Goal: Task Accomplishment & Management: Manage account settings

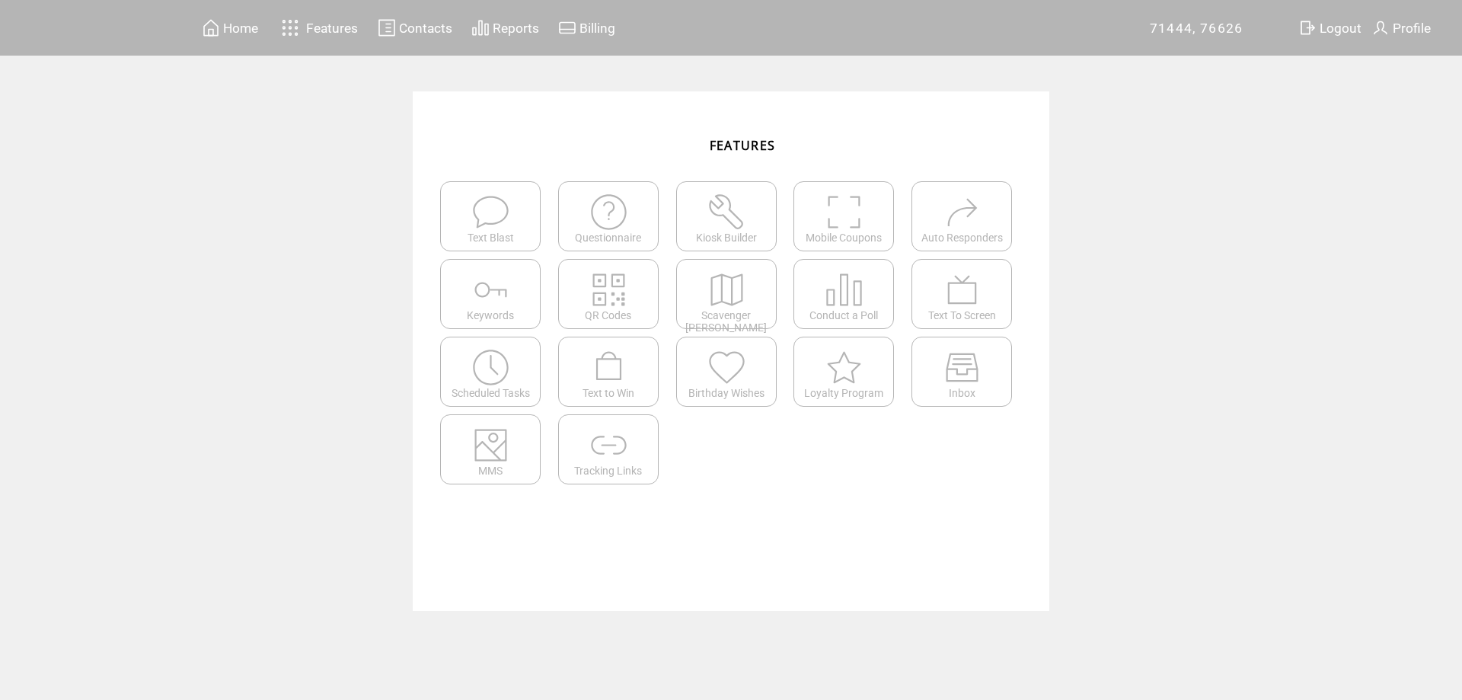
click at [1404, 24] on span "Profile" at bounding box center [1412, 28] width 38 height 15
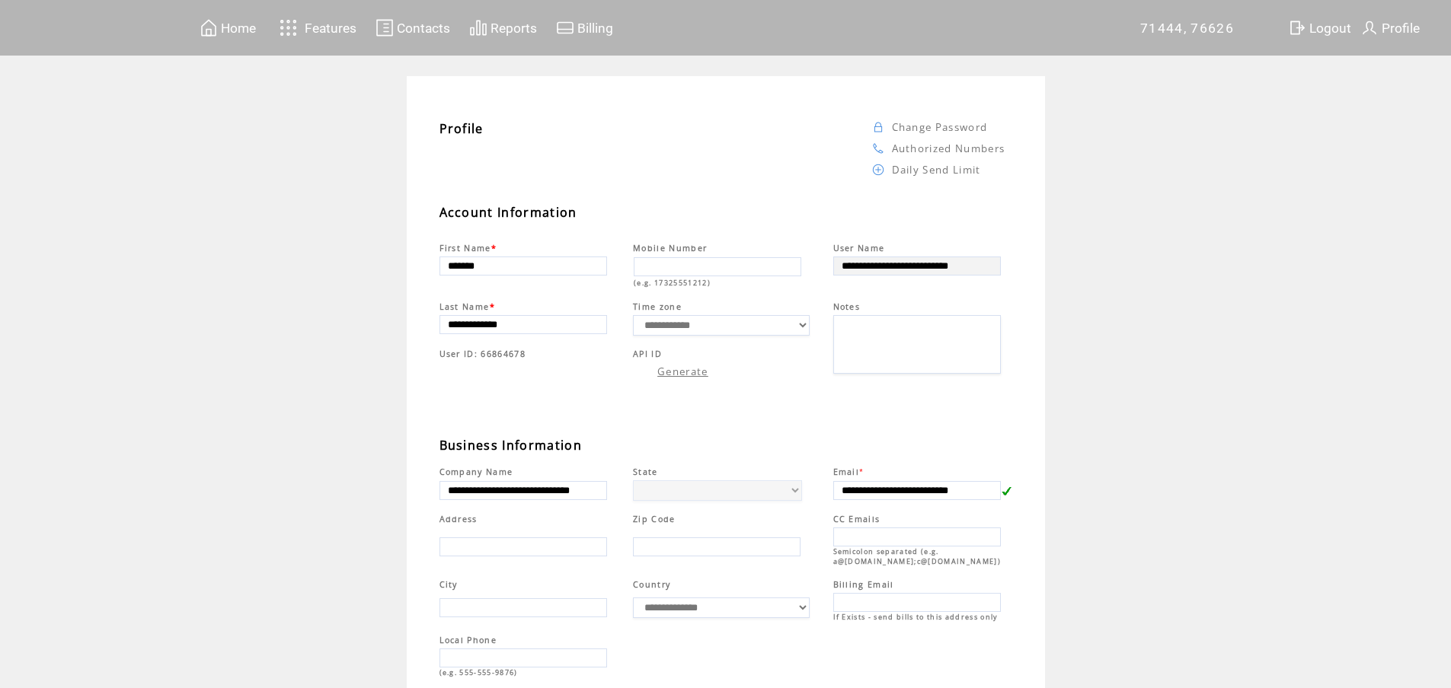
click at [1400, 27] on span "Profile" at bounding box center [1400, 28] width 38 height 15
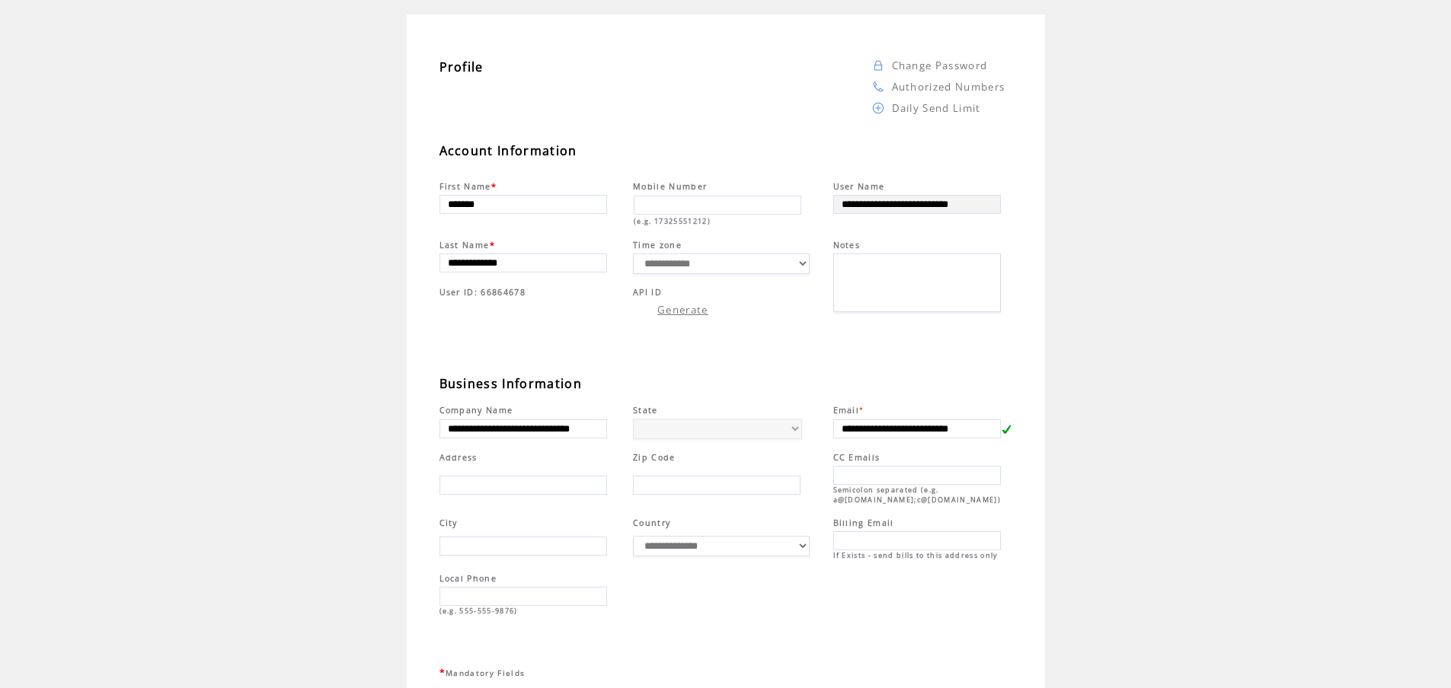
scroll to position [61, 0]
click at [920, 75] on div at bounding box center [948, 77] width 113 height 8
click at [922, 65] on link "Change Password" at bounding box center [940, 66] width 96 height 14
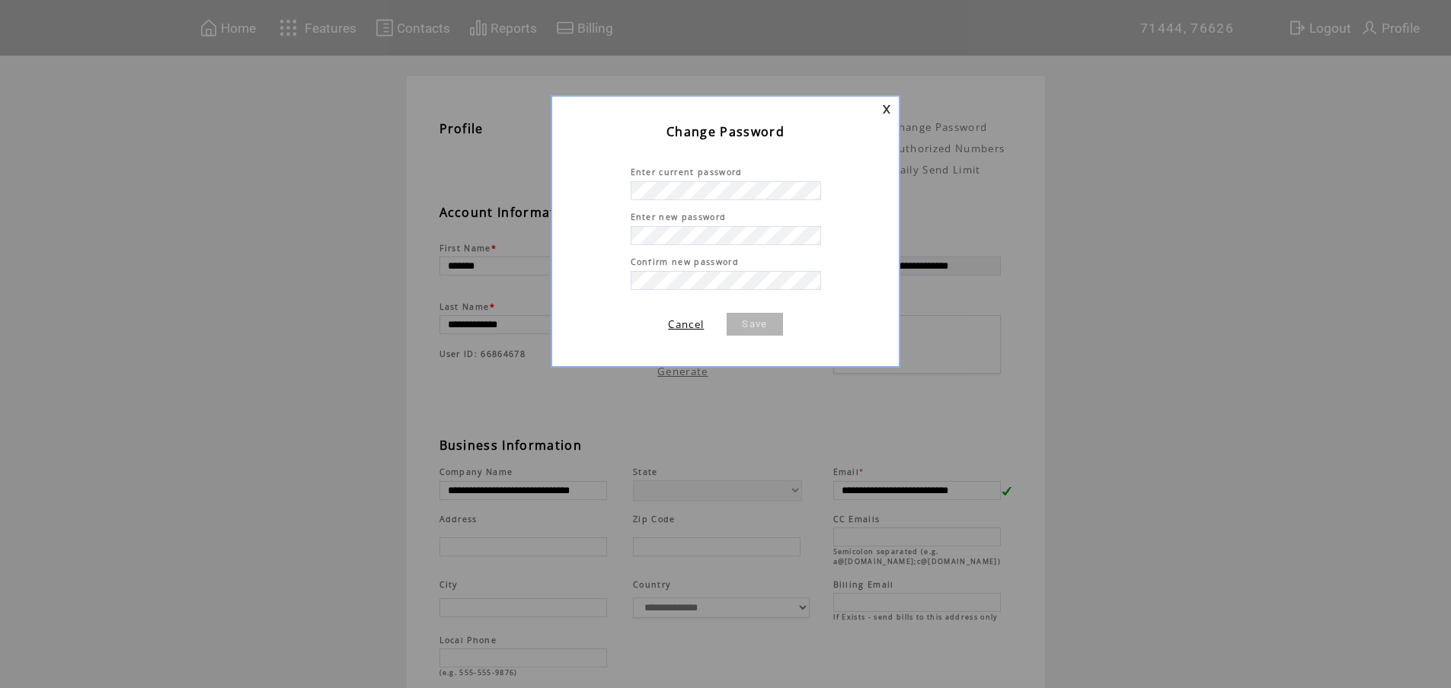
click at [746, 331] on link "Save" at bounding box center [755, 324] width 56 height 23
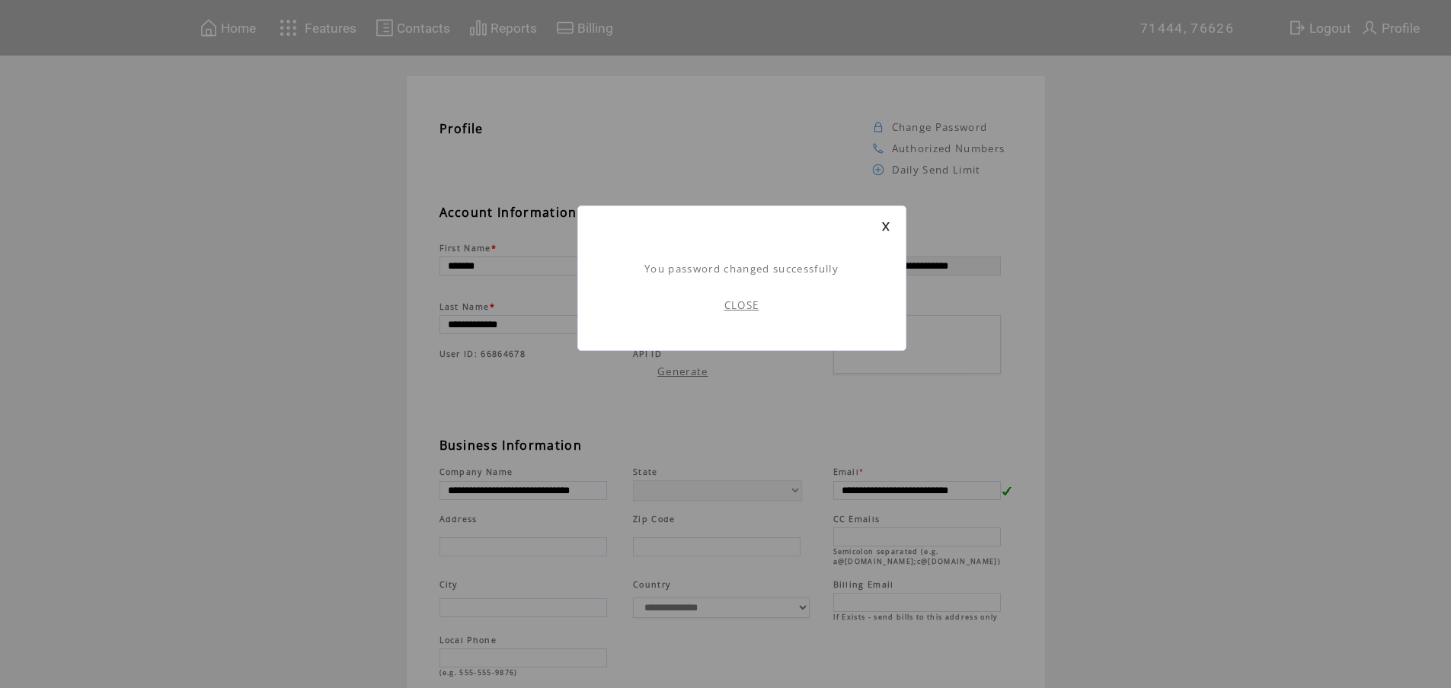
scroll to position [1, 0]
click at [743, 312] on td "CLOSE" at bounding box center [741, 305] width 297 height 59
click at [742, 300] on link "CLOSE" at bounding box center [741, 306] width 35 height 14
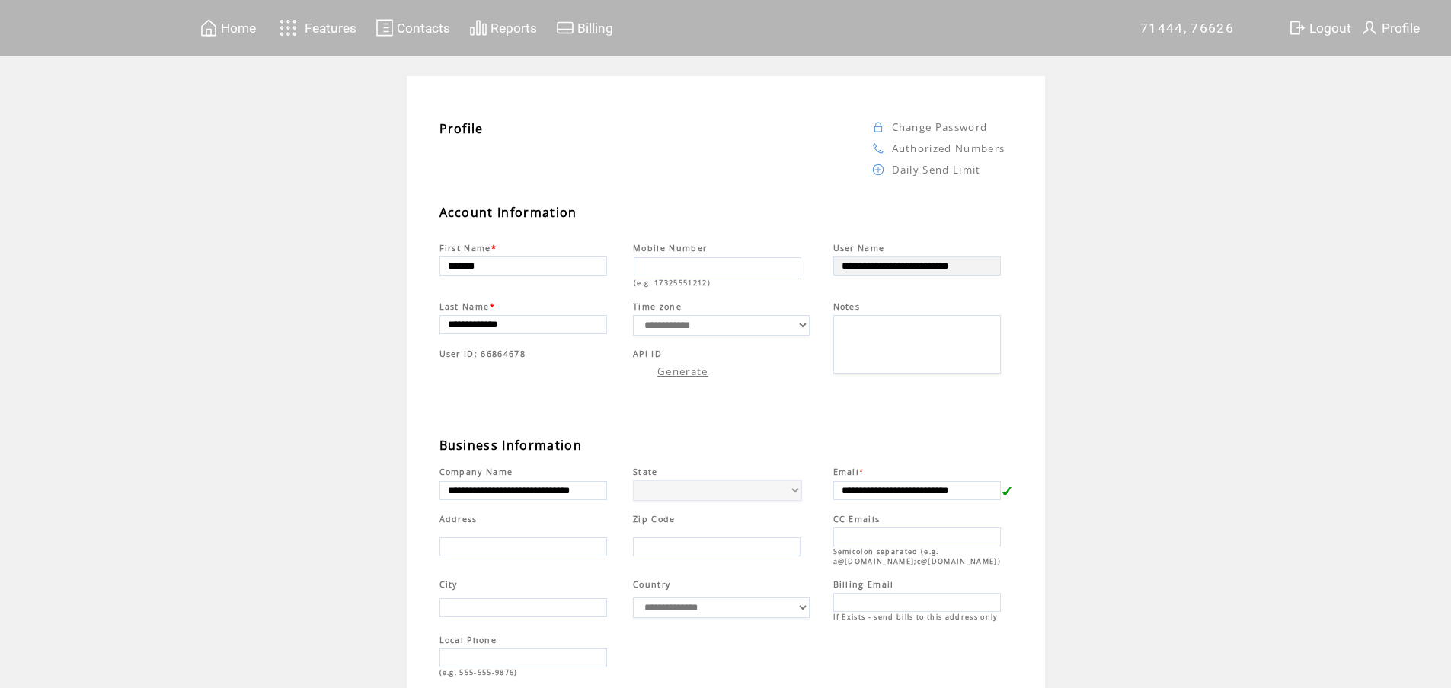
click at [1165, 214] on td "**********" at bounding box center [725, 491] width 1451 height 830
